Goal: Find specific page/section: Find specific page/section

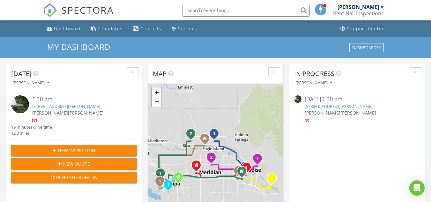
click at [214, 10] on input "text" at bounding box center [246, 10] width 128 height 13
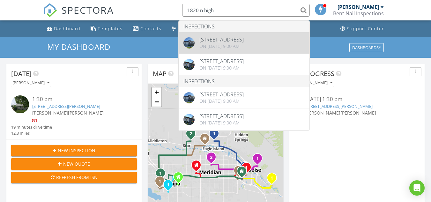
type input "1820 n high"
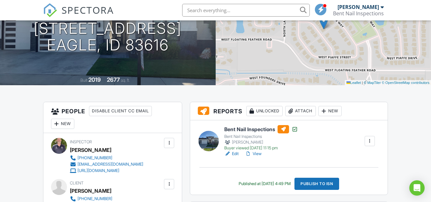
scroll to position [96, 0]
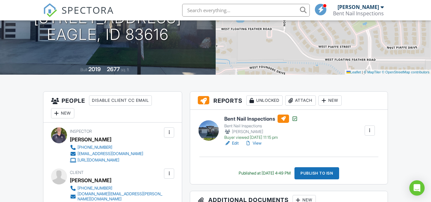
click at [257, 143] on link "View" at bounding box center [253, 143] width 17 height 6
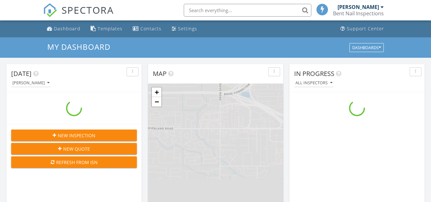
scroll to position [591, 441]
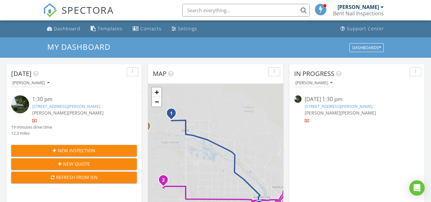
click at [204, 9] on input "text" at bounding box center [246, 10] width 128 height 13
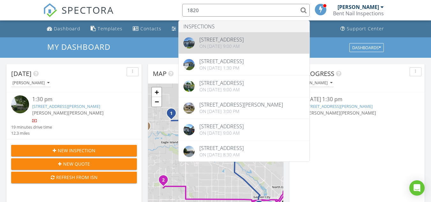
type input "1820"
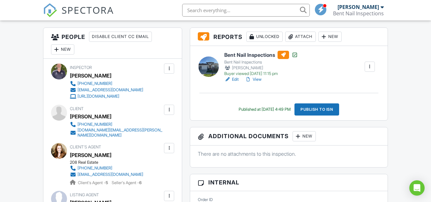
click at [236, 79] on link "Edit" at bounding box center [232, 79] width 14 height 6
